Goal: Task Accomplishment & Management: Manage account settings

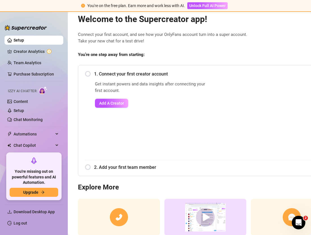
scroll to position [13, 0]
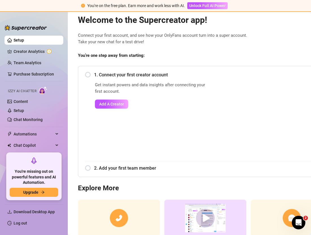
click at [22, 42] on link "Setup" at bounding box center [19, 40] width 10 height 5
click at [33, 210] on span "Download Desktop App" at bounding box center [34, 211] width 41 height 5
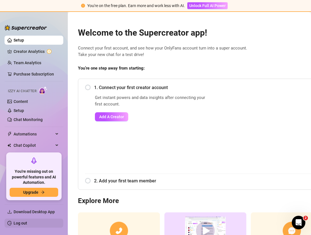
click at [25, 223] on link "Log out" at bounding box center [21, 223] width 14 height 5
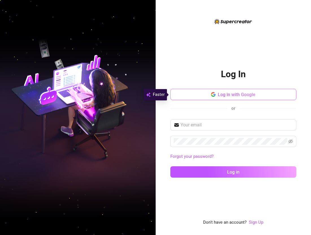
click at [232, 95] on span "Log in with Google" at bounding box center [237, 94] width 38 height 5
